Goal: Book appointment/travel/reservation

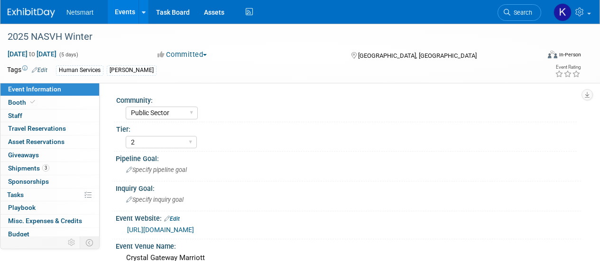
select select "Public Sector"
select select "2"
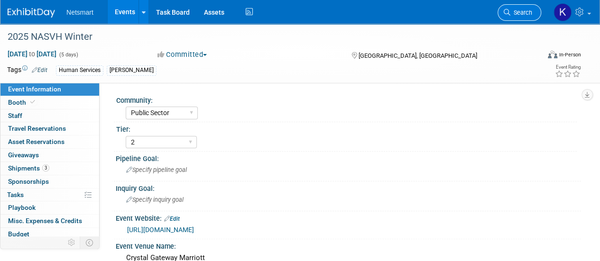
click at [520, 19] on link "Search" at bounding box center [520, 12] width 44 height 17
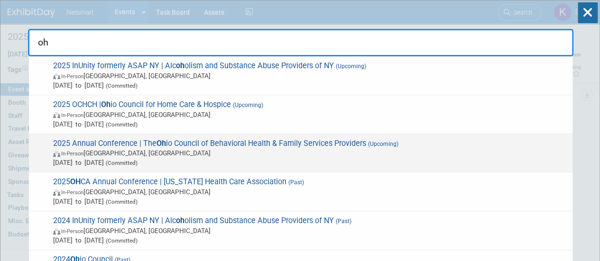
type input "oh"
click at [225, 153] on span "In-Person Columbus, OH" at bounding box center [310, 152] width 515 height 9
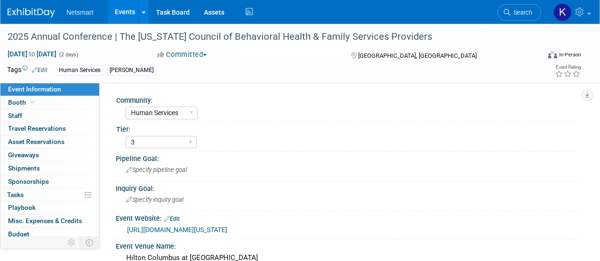
select select "Human Services"
select select "3"
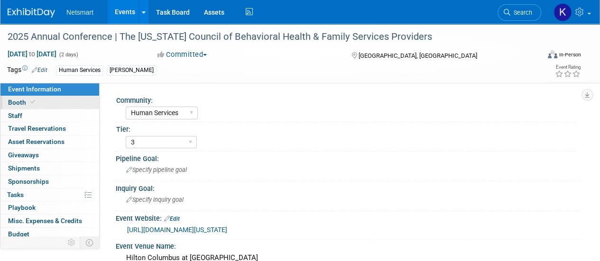
click at [52, 107] on link "Booth" at bounding box center [49, 102] width 99 height 13
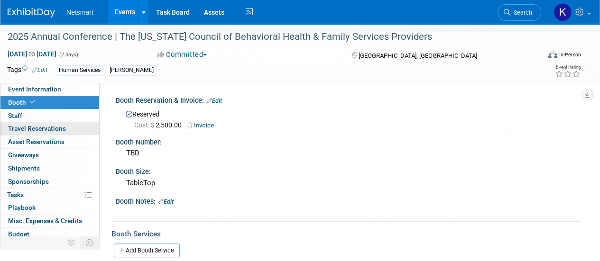
click at [72, 130] on link "0 Travel Reservations 0" at bounding box center [49, 128] width 99 height 13
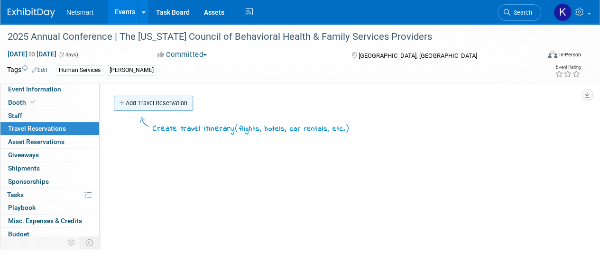
click at [189, 101] on link "Add Travel Reservation" at bounding box center [153, 103] width 79 height 15
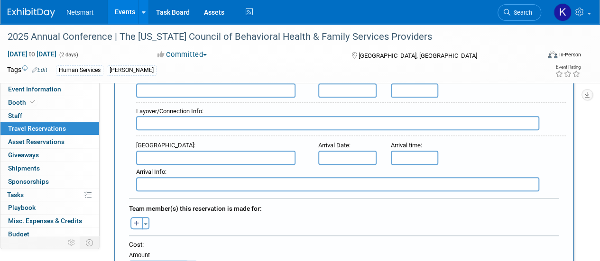
scroll to position [522, 0]
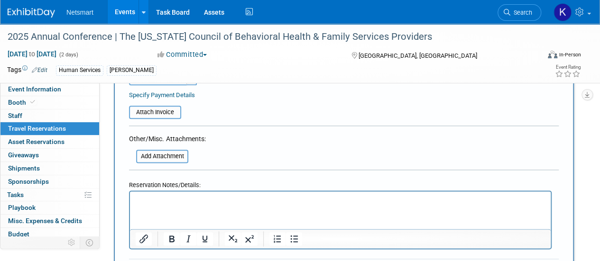
click at [148, 205] on html at bounding box center [340, 198] width 421 height 14
paste body "Rich Text Area. Press ALT-0 for help."
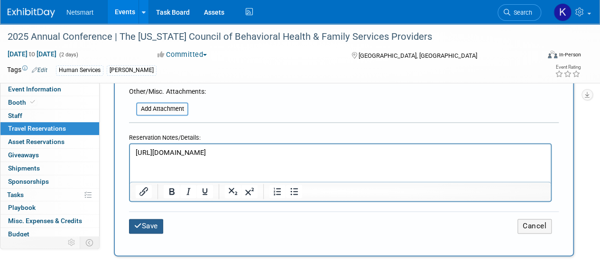
click at [163, 225] on button "Save" at bounding box center [146, 226] width 34 height 15
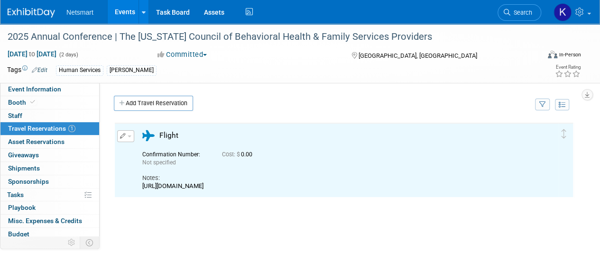
scroll to position [0, 0]
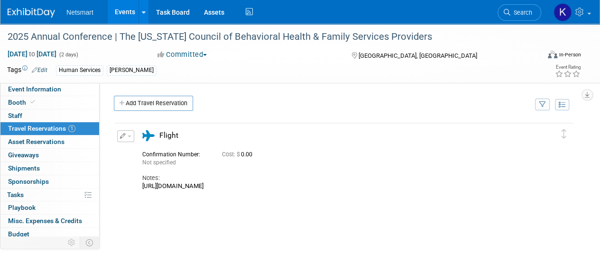
click at [130, 132] on button "button" at bounding box center [125, 136] width 17 height 12
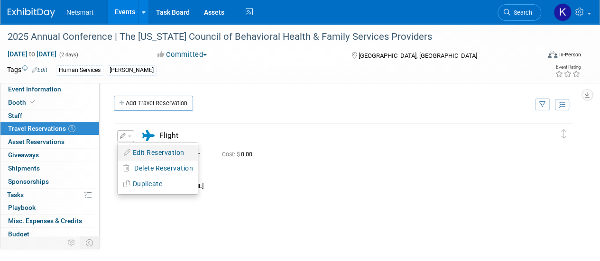
click at [150, 149] on button "Edit Reservation" at bounding box center [158, 153] width 80 height 14
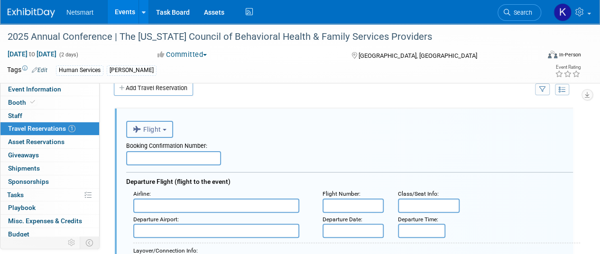
click at [173, 128] on button "Flight" at bounding box center [149, 129] width 47 height 17
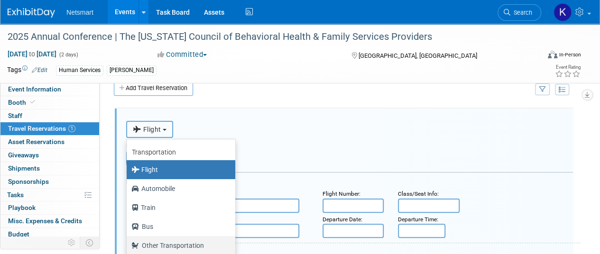
scroll to position [40, 0]
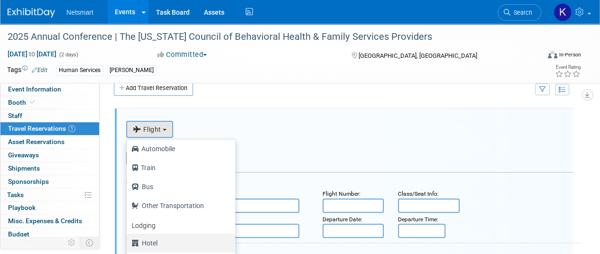
click at [159, 242] on label "Hotel" at bounding box center [178, 243] width 94 height 15
click at [128, 242] on input "Hotel" at bounding box center [125, 242] width 6 height 6
select select "6"
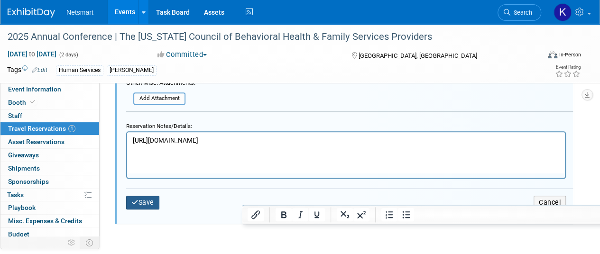
click at [159, 203] on button "Save" at bounding box center [142, 203] width 33 height 14
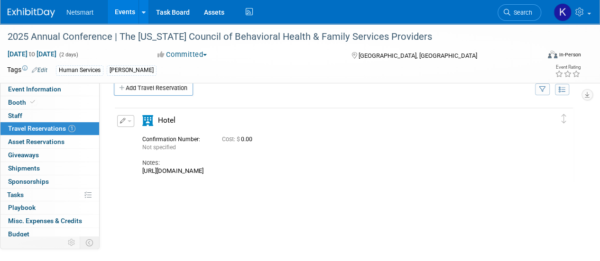
scroll to position [0, 0]
